Goal: Check status: Check status

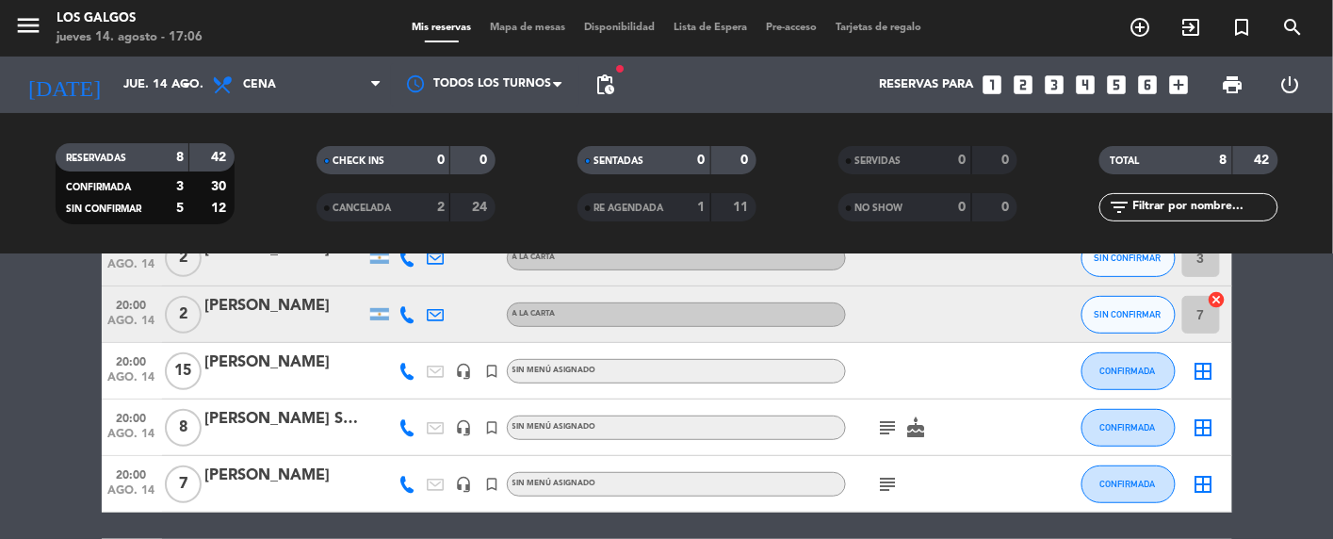
scroll to position [272, 0]
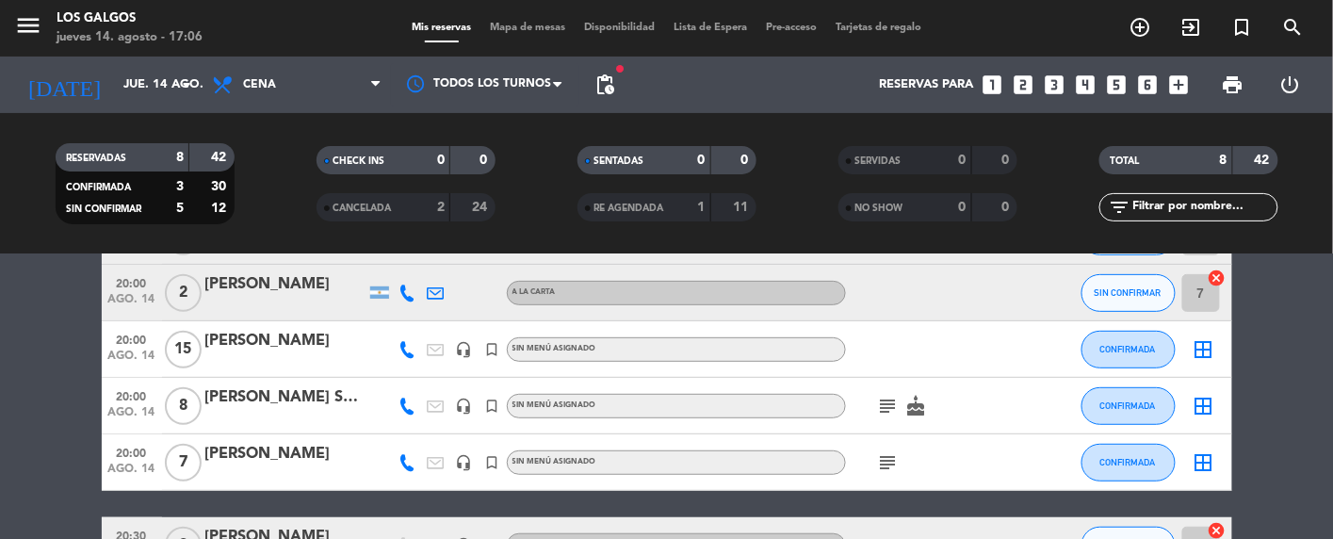
click at [885, 401] on icon "subject" at bounding box center [888, 406] width 23 height 23
click at [881, 409] on icon "subject" at bounding box center [888, 406] width 23 height 23
click at [897, 467] on icon "subject" at bounding box center [888, 462] width 23 height 23
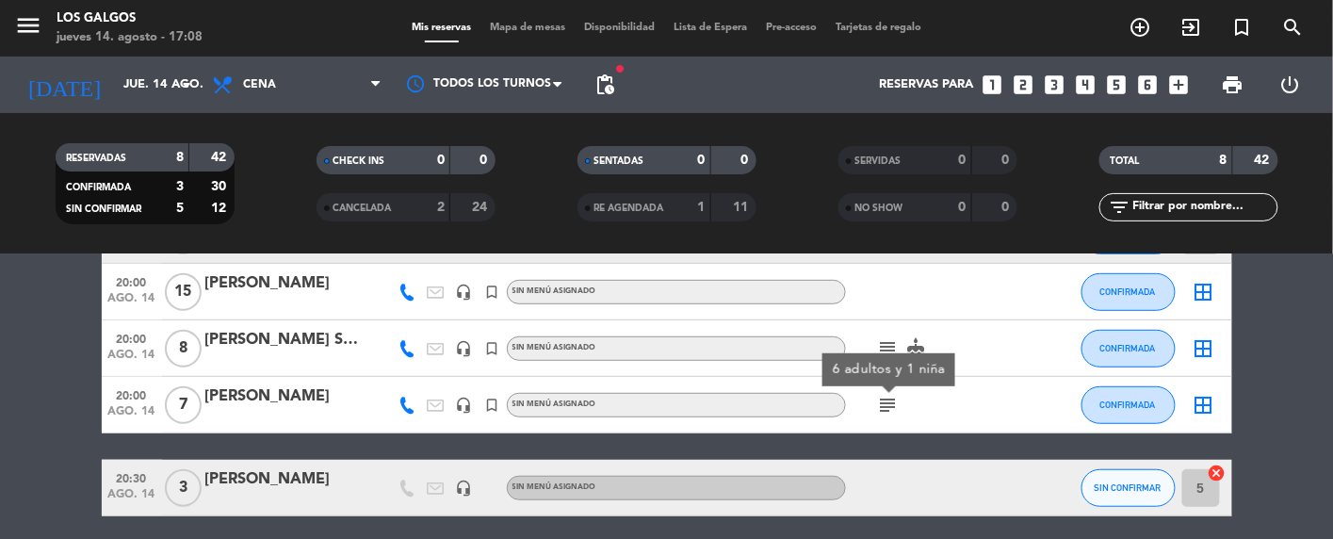
scroll to position [328, 0]
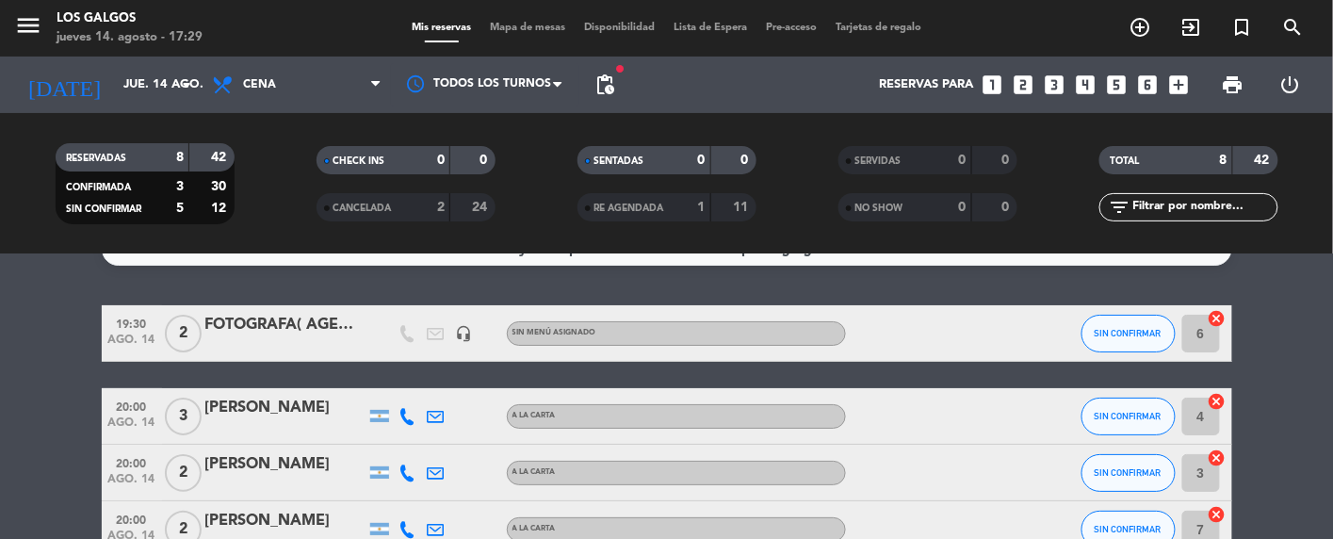
scroll to position [41, 0]
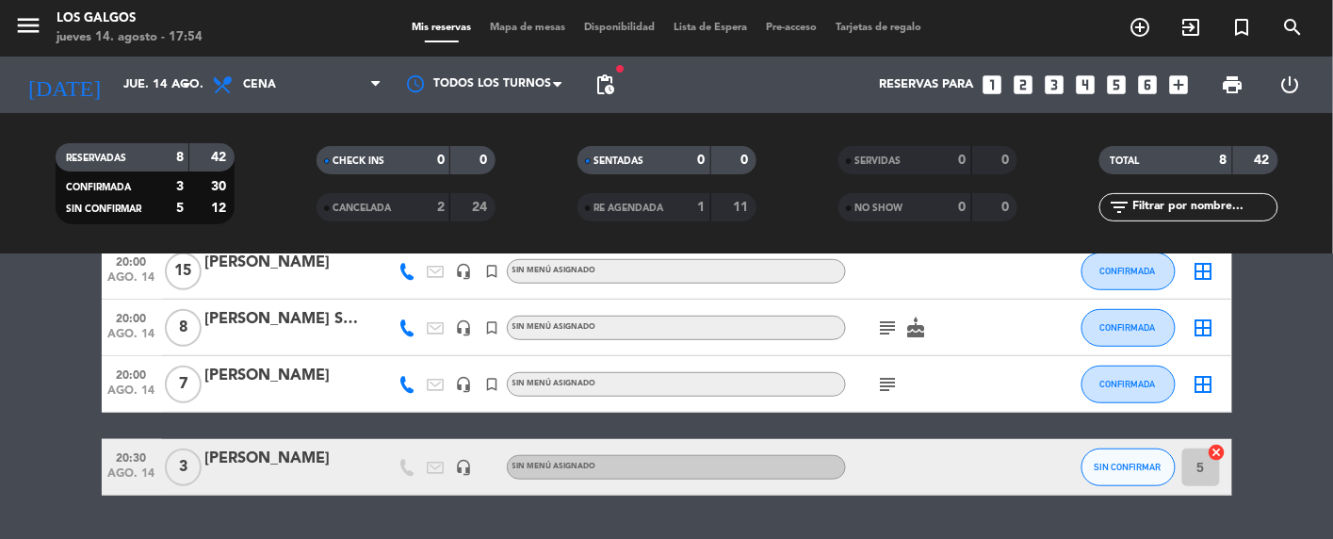
scroll to position [365, 0]
